Goal: Navigation & Orientation: Find specific page/section

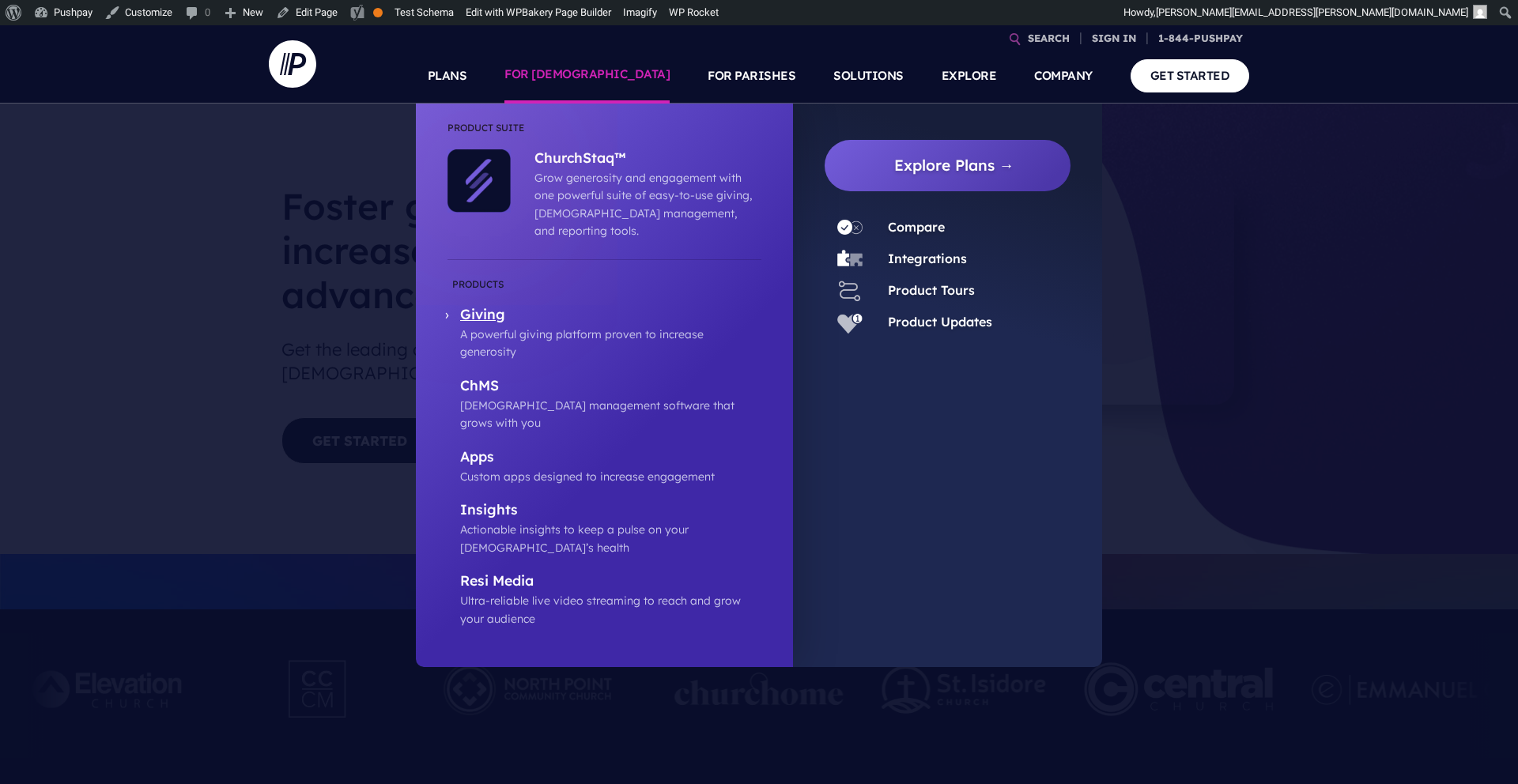
click at [473, 306] on p "Giving" at bounding box center [611, 316] width 302 height 20
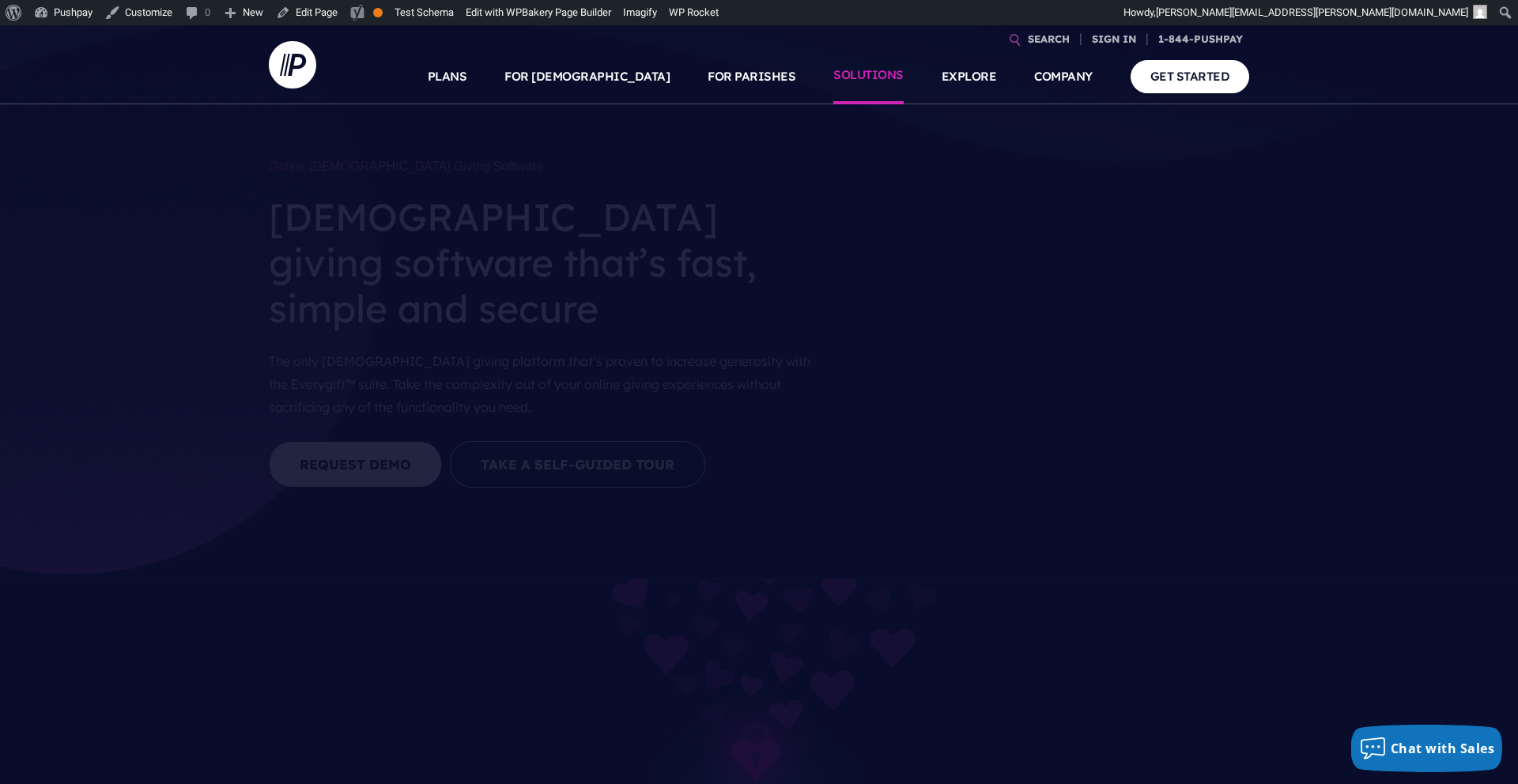
click at [863, 73] on link "SOLUTIONS" at bounding box center [869, 77] width 70 height 55
